Goal: Book appointment/travel/reservation

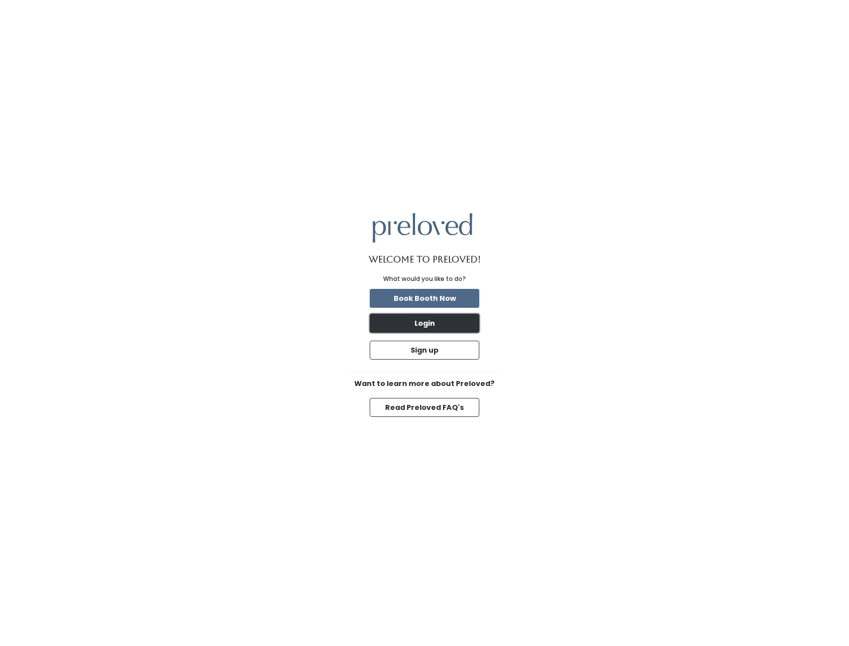
click at [417, 319] on button "Login" at bounding box center [425, 323] width 110 height 19
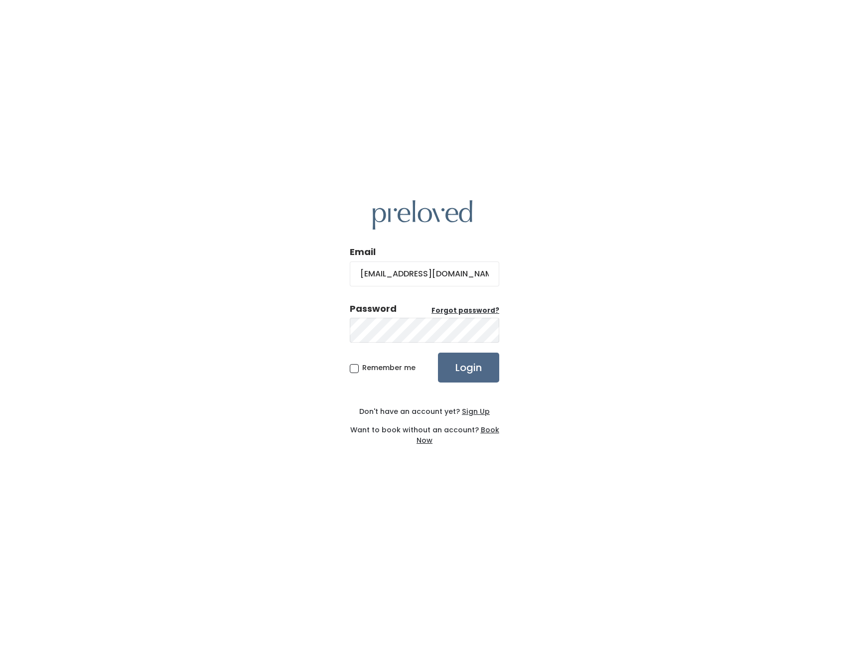
type input "coco_et1410@yahoo.com"
click at [438, 353] on input "Login" at bounding box center [468, 368] width 61 height 30
click at [488, 367] on input "Login" at bounding box center [468, 368] width 61 height 30
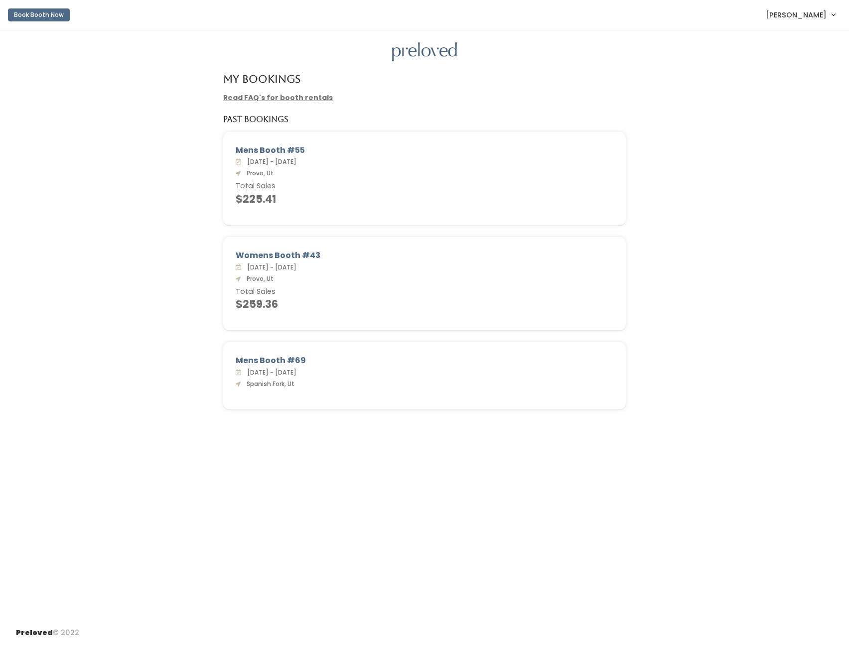
click at [788, 14] on span "[PERSON_NAME]" at bounding box center [796, 14] width 61 height 11
click at [791, 37] on link "My bookings" at bounding box center [799, 39] width 89 height 18
click at [29, 12] on button "Book Booth Now" at bounding box center [39, 14] width 62 height 13
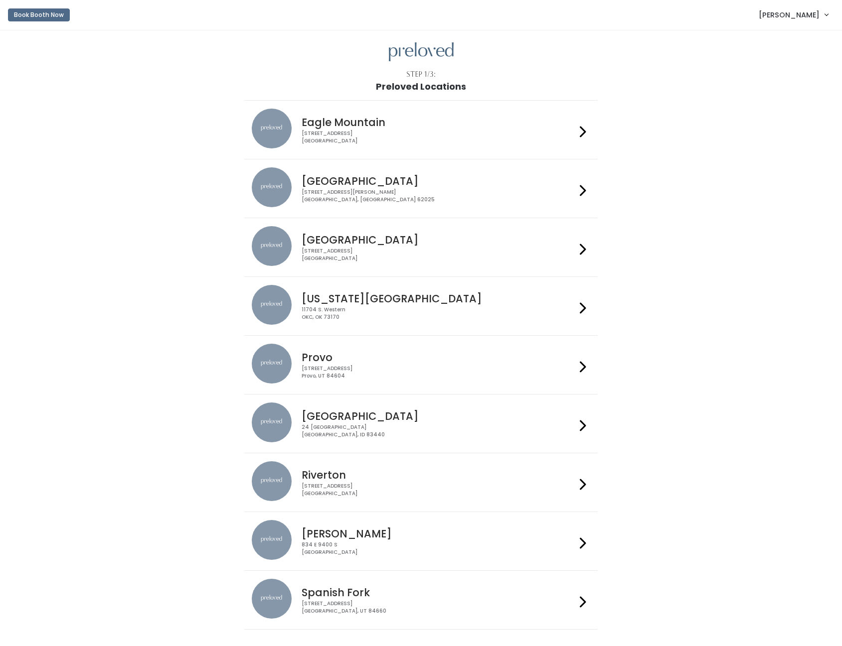
scroll to position [50, 0]
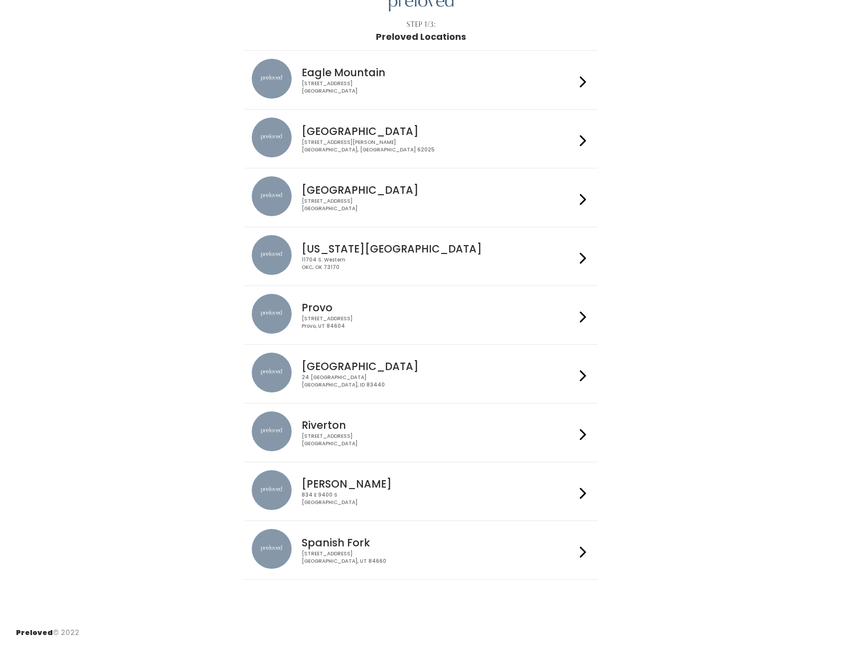
click at [362, 317] on div "[STREET_ADDRESS]" at bounding box center [438, 322] width 274 height 14
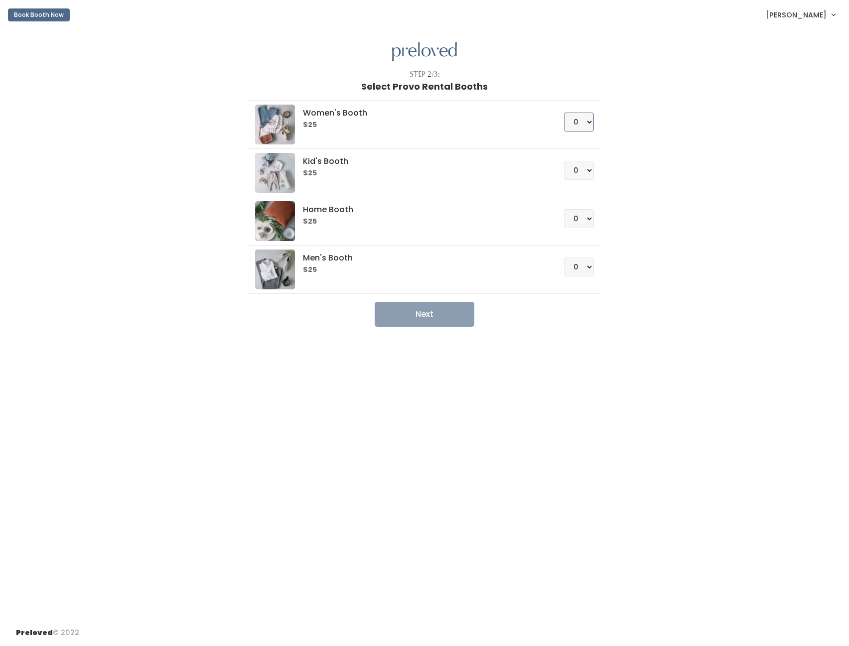
click at [584, 121] on select "0 1 2 3 4" at bounding box center [579, 122] width 30 height 19
select select "1"
click at [564, 113] on select "0 1 2 3 4" at bounding box center [579, 122] width 30 height 19
click at [582, 268] on select "0 1 2 3 4" at bounding box center [579, 267] width 30 height 19
select select "1"
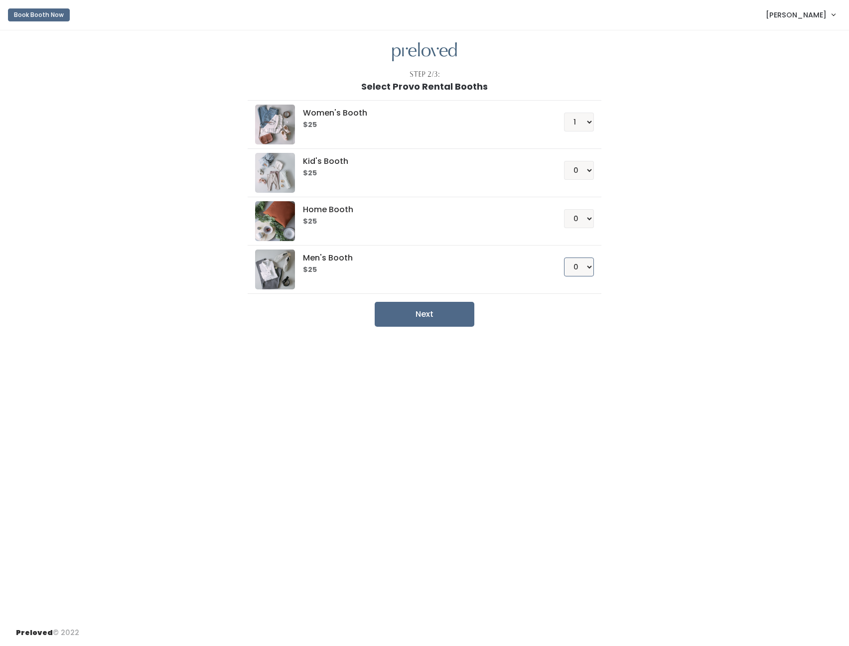
click at [564, 258] on select "0 1 2 3 4" at bounding box center [579, 267] width 30 height 19
click at [440, 308] on button "Next" at bounding box center [425, 314] width 100 height 25
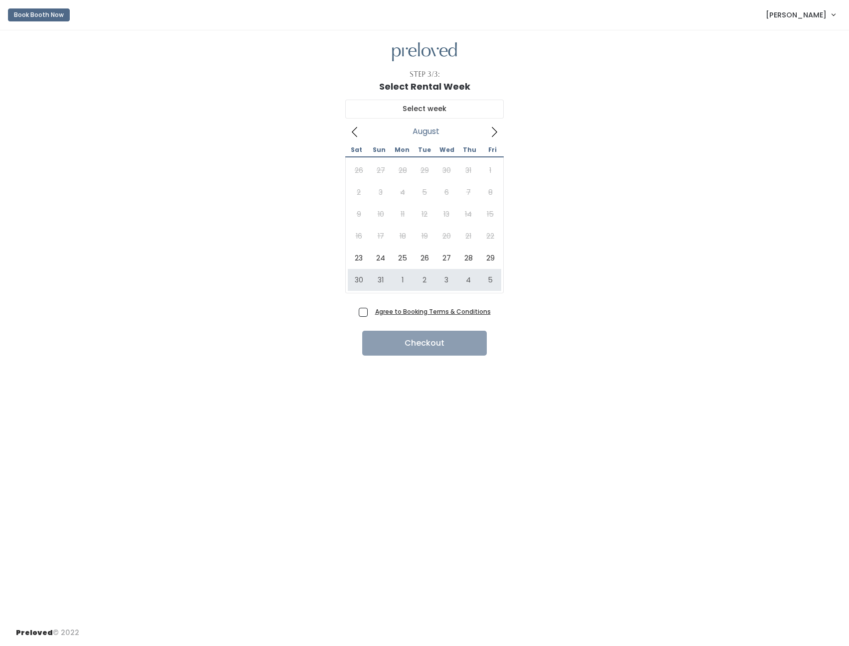
click at [494, 133] on icon at bounding box center [494, 132] width 11 height 11
click at [355, 132] on icon at bounding box center [354, 132] width 11 height 11
click at [497, 131] on icon at bounding box center [494, 132] width 11 height 11
click at [355, 130] on icon at bounding box center [354, 132] width 11 height 11
